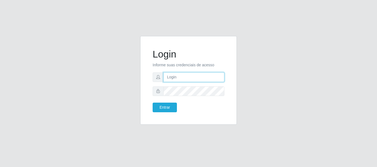
click at [172, 78] on input "text" at bounding box center [193, 78] width 61 height 10
type input "[EMAIL_ADDRESS][DOMAIN_NAME]"
click at [179, 96] on form "Login Informe suas credenciais de acesso [EMAIL_ADDRESS][DOMAIN_NAME] Entrar" at bounding box center [189, 81] width 72 height 64
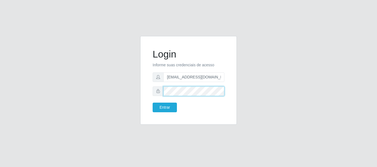
click at [153, 103] on button "Entrar" at bounding box center [165, 108] width 24 height 10
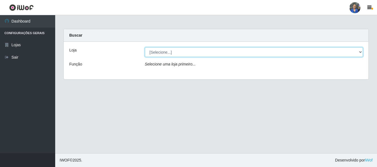
click at [360, 53] on select "[Selecione...] SuperFácil Atacado - Rodoviária" at bounding box center [254, 52] width 218 height 10
select select "400"
click at [145, 47] on select "[Selecione...] SuperFácil Atacado - Rodoviária" at bounding box center [254, 52] width 218 height 10
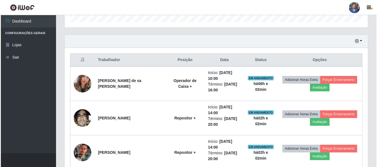
scroll to position [166, 0]
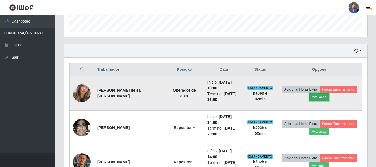
click at [311, 98] on button "Avaliação" at bounding box center [319, 98] width 20 height 8
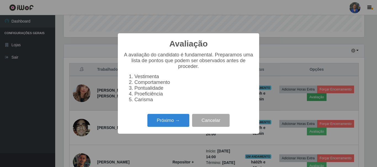
scroll to position [115, 300]
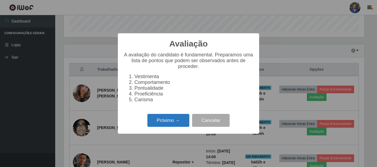
click at [179, 127] on button "Próximo →" at bounding box center [168, 120] width 42 height 13
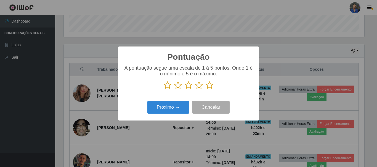
scroll to position [275815, 275629]
click at [209, 87] on icon at bounding box center [210, 85] width 8 height 8
click at [206, 90] on input "radio" at bounding box center [206, 90] width 0 height 0
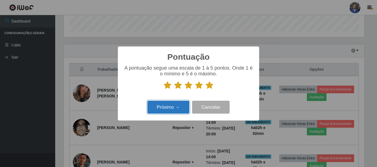
click at [175, 102] on button "Próximo →" at bounding box center [168, 107] width 42 height 13
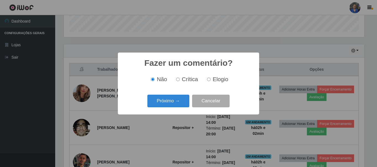
click at [211, 79] on label "Elogio" at bounding box center [216, 79] width 23 height 6
click at [211, 79] on input "Elogio" at bounding box center [209, 80] width 4 height 4
radio input "true"
click at [182, 107] on button "Próximo →" at bounding box center [168, 101] width 42 height 13
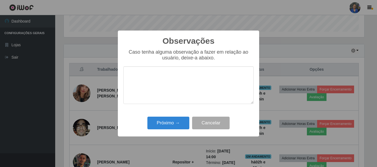
click at [178, 131] on div "Próximo → Cancelar" at bounding box center [188, 123] width 130 height 16
click at [178, 126] on button "Próximo →" at bounding box center [168, 123] width 42 height 13
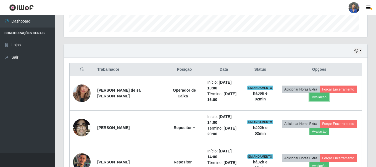
scroll to position [115, 303]
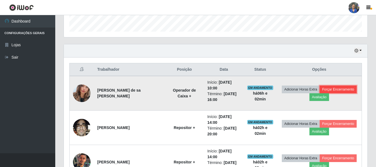
click at [330, 90] on button "Forçar Encerramento" at bounding box center [337, 90] width 37 height 8
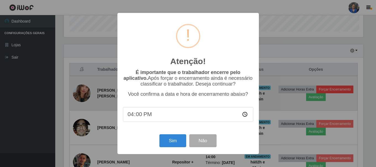
scroll to position [115, 300]
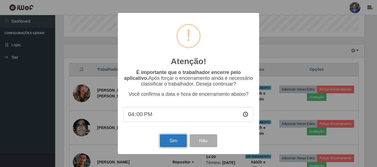
click at [171, 143] on button "Sim" at bounding box center [173, 141] width 27 height 13
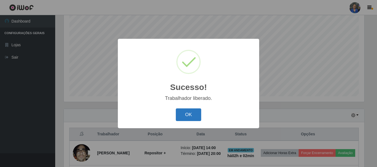
click at [197, 117] on button "OK" at bounding box center [189, 115] width 26 height 13
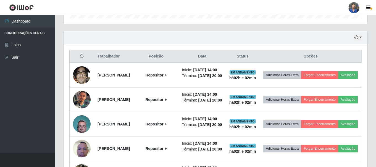
scroll to position [183, 0]
